Goal: Check status

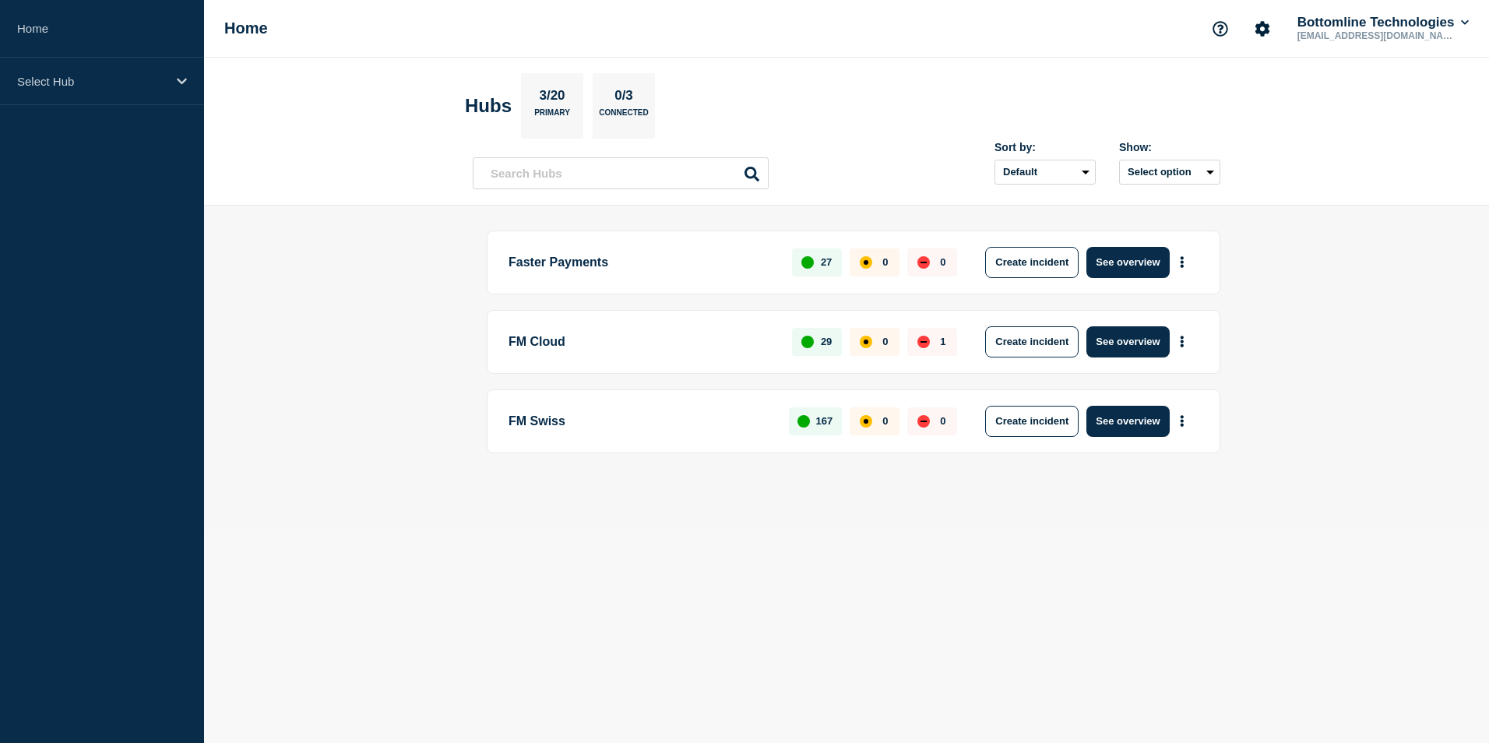
click at [53, 83] on p "Select Hub" at bounding box center [92, 81] width 150 height 13
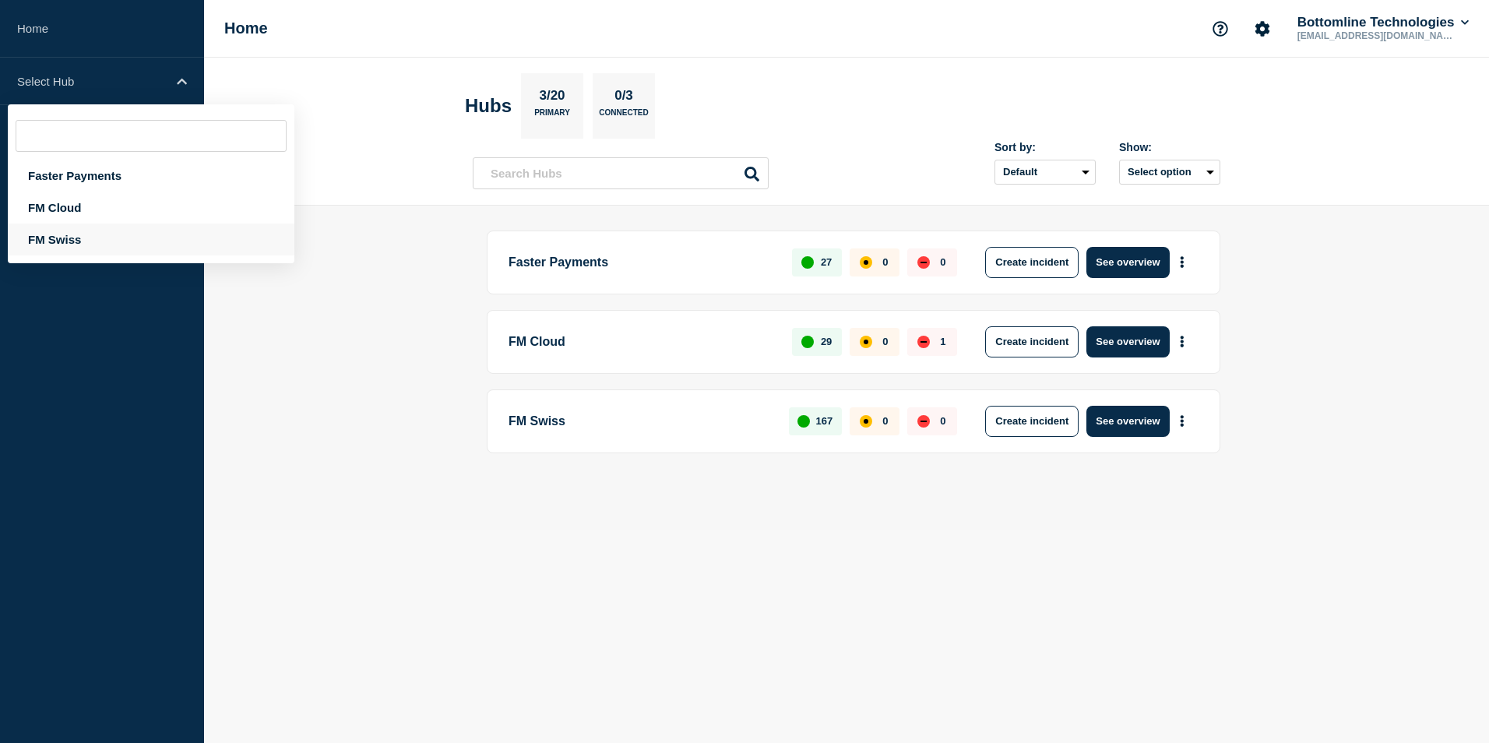
click at [69, 234] on div "FM Swiss" at bounding box center [151, 239] width 287 height 32
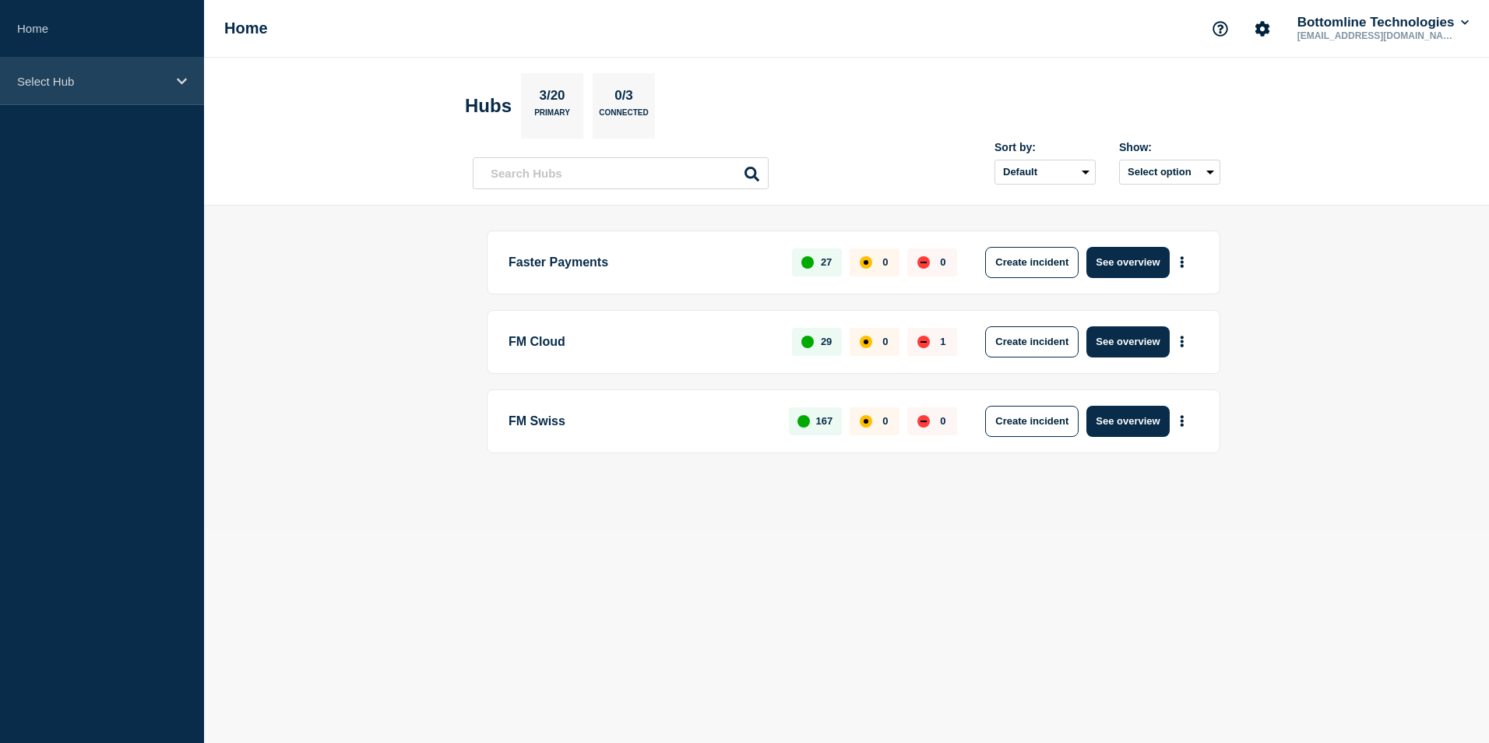
click at [48, 93] on div "Select Hub" at bounding box center [102, 82] width 204 height 48
